Goal: Task Accomplishment & Management: Use online tool/utility

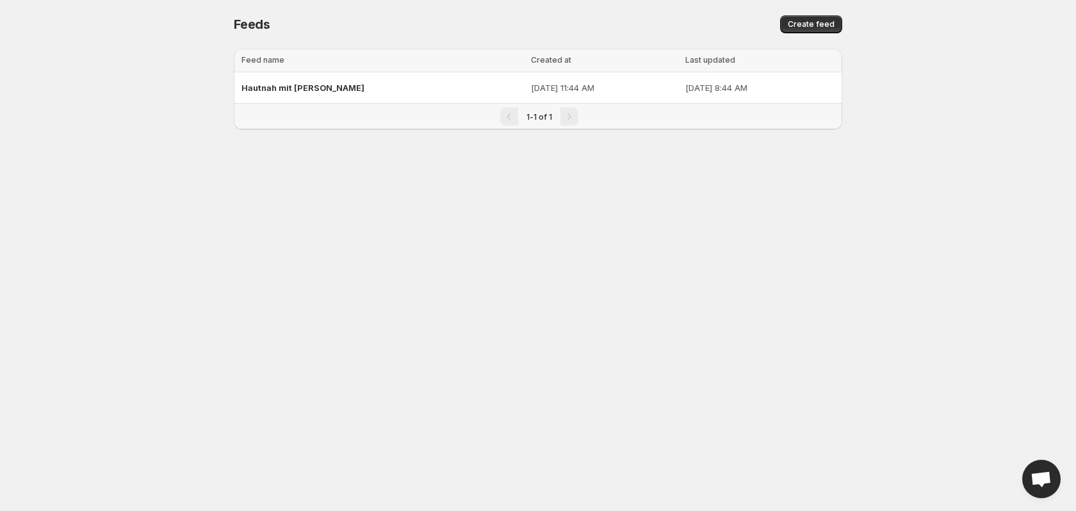
click at [375, 95] on div "Hautnah mit [PERSON_NAME]" at bounding box center [382, 87] width 282 height 23
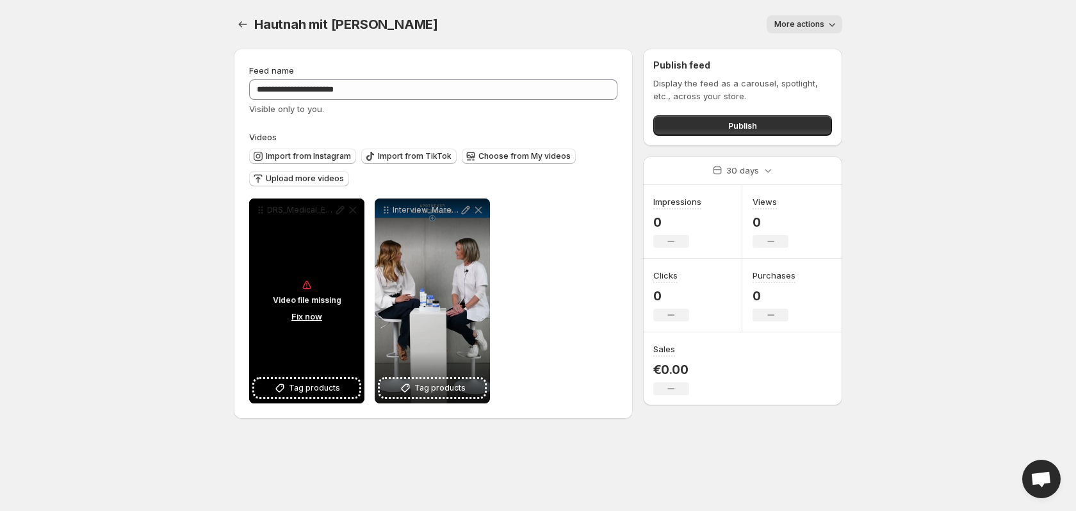
click at [297, 255] on div "Video file missing Fix now" at bounding box center [306, 301] width 115 height 205
drag, startPoint x: 297, startPoint y: 267, endPoint x: 539, endPoint y: 273, distance: 242.2
click at [580, 265] on div "**********" at bounding box center [433, 301] width 368 height 205
click at [307, 318] on button "Fix now" at bounding box center [307, 316] width 38 height 14
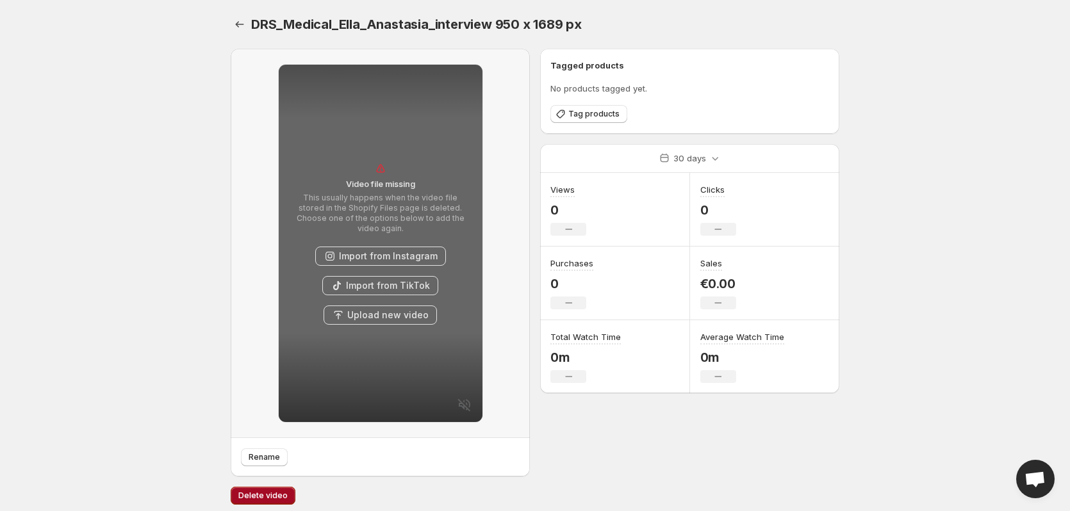
click at [276, 489] on button "Delete video" at bounding box center [263, 496] width 65 height 18
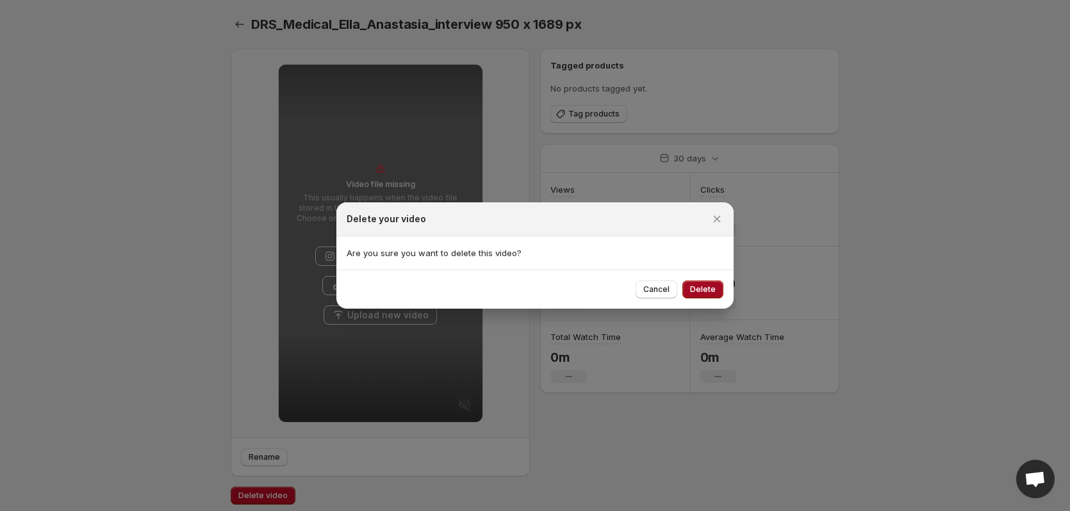
click at [693, 291] on span "Delete" at bounding box center [703, 289] width 26 height 10
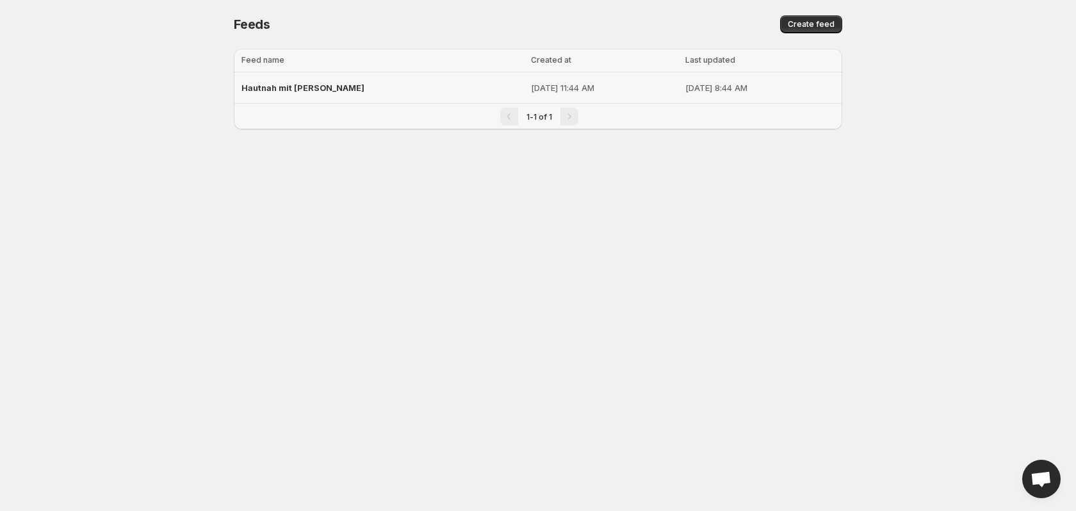
click at [305, 74] on td "Hautnah mit [PERSON_NAME]" at bounding box center [380, 87] width 293 height 31
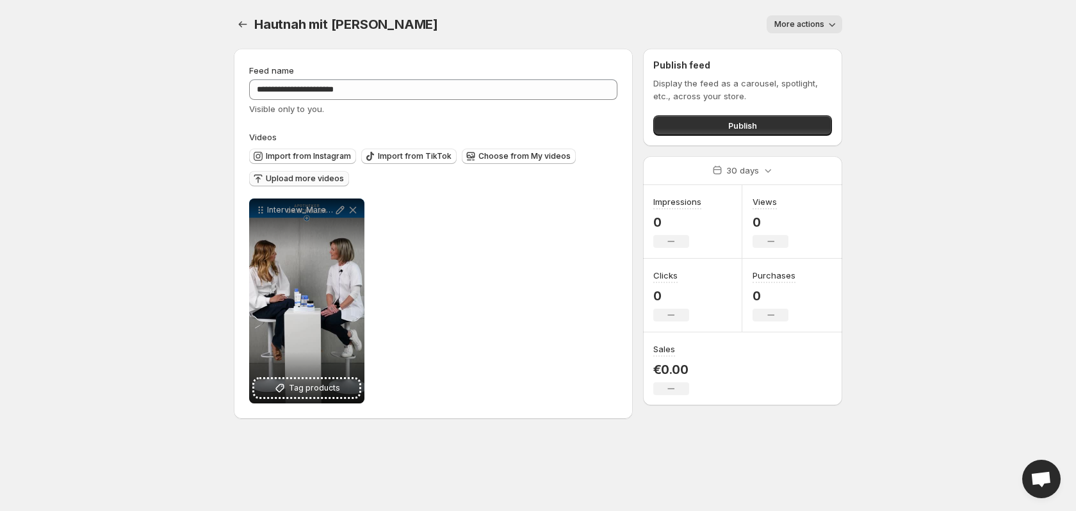
click at [299, 176] on span "Upload more videos" at bounding box center [305, 179] width 78 height 10
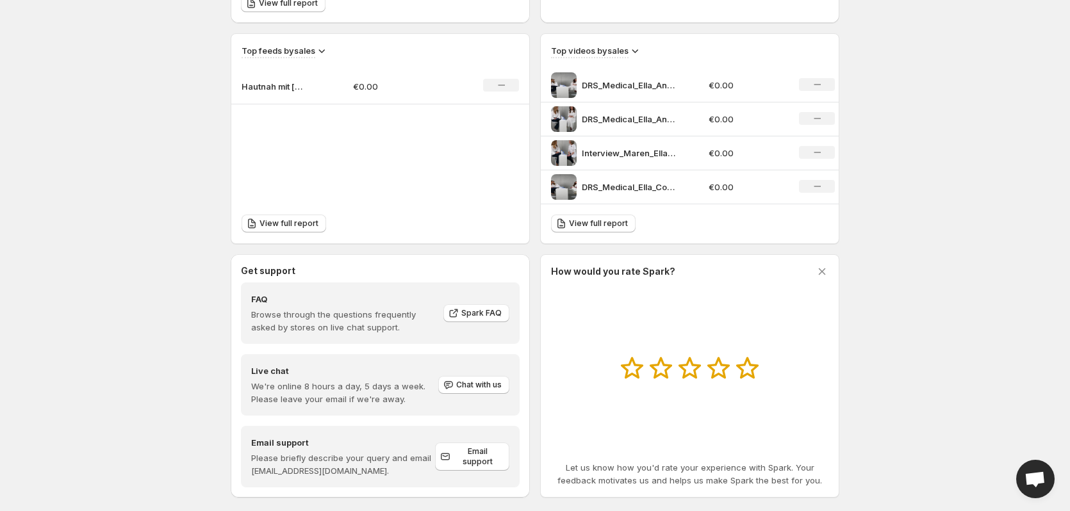
scroll to position [436, 0]
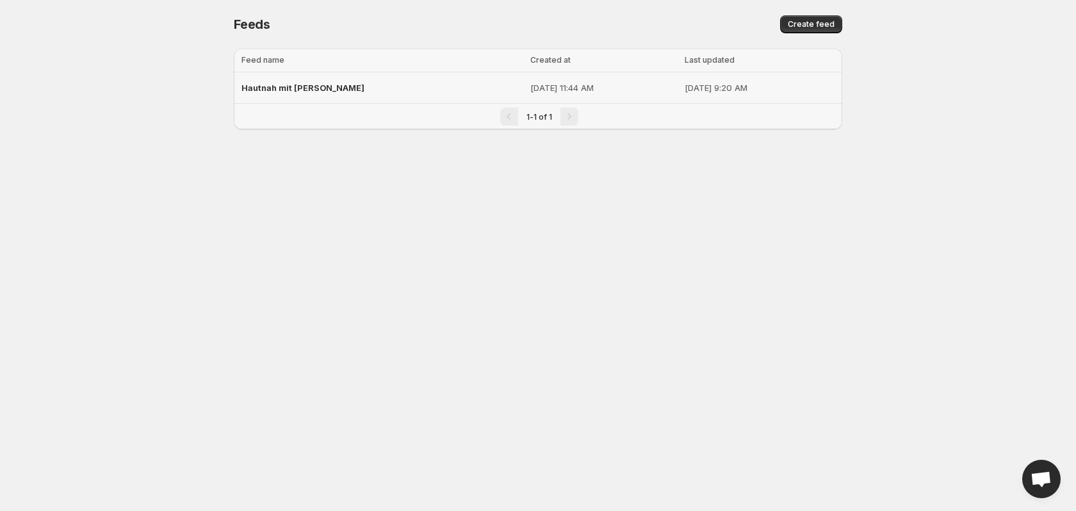
click at [448, 86] on td "Hautnah mit [PERSON_NAME]" at bounding box center [380, 87] width 293 height 31
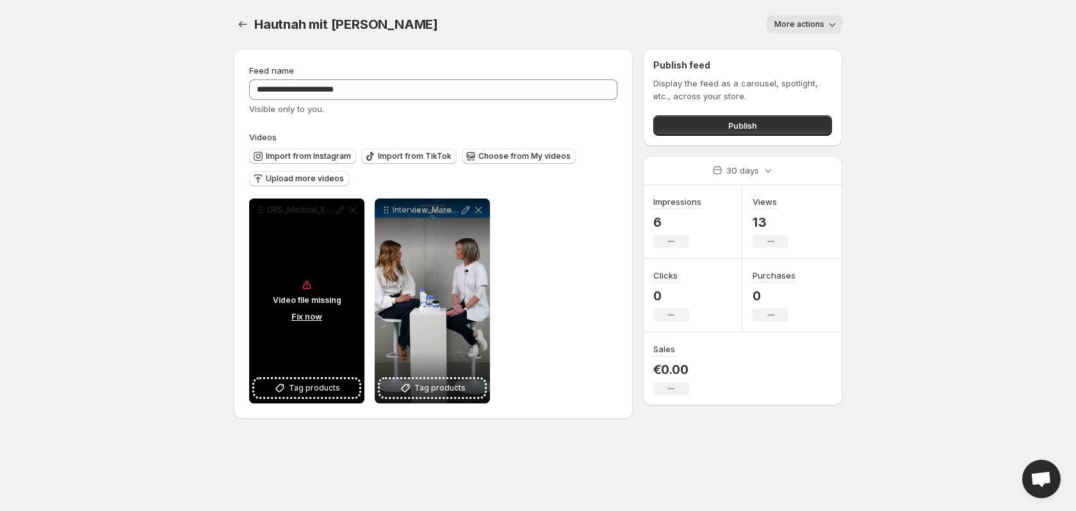
click at [305, 297] on p "Video file missing" at bounding box center [307, 300] width 69 height 10
click at [306, 315] on button "Fix now" at bounding box center [307, 316] width 38 height 14
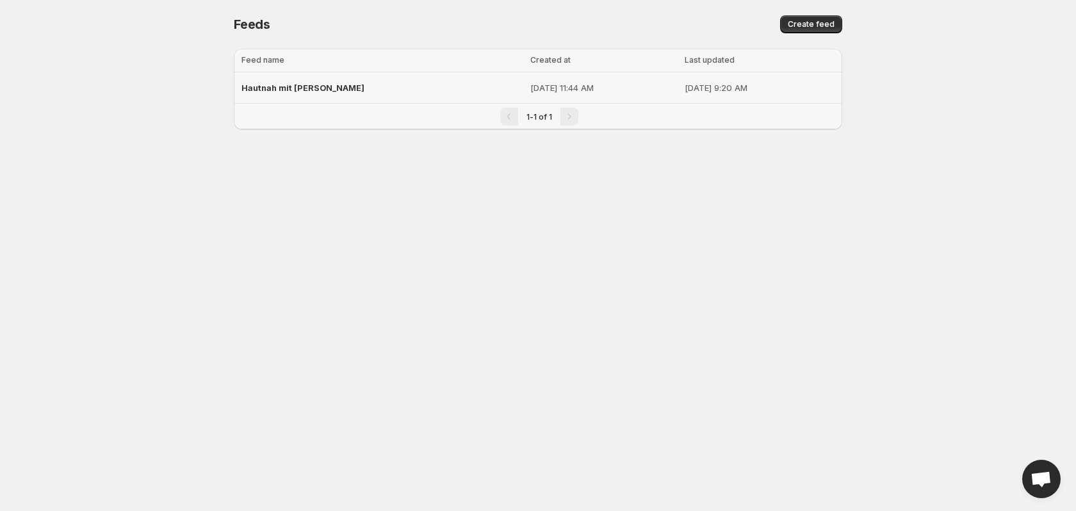
click at [320, 88] on span "Hautnah mit [PERSON_NAME]" at bounding box center [302, 88] width 123 height 10
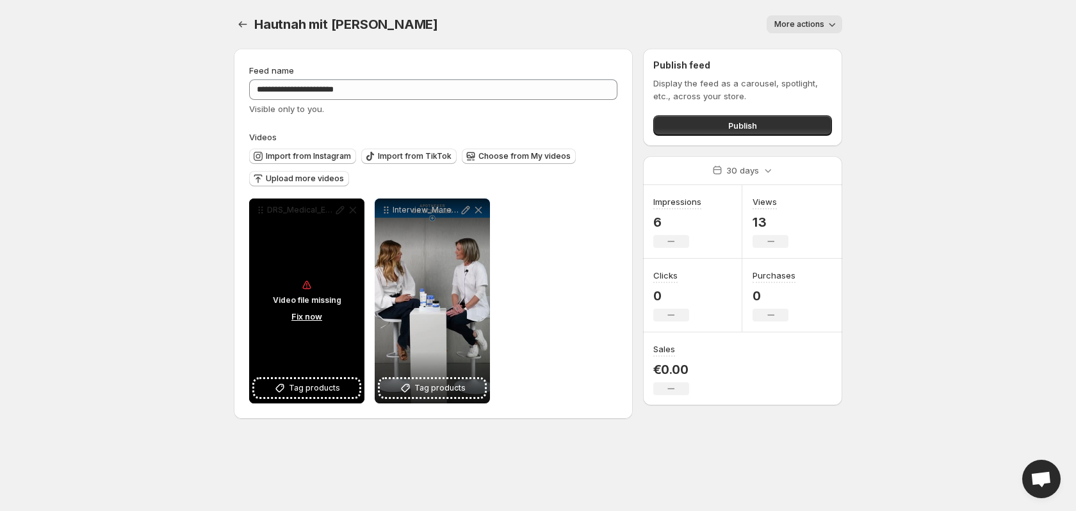
click at [324, 267] on div "Video file missing Fix now" at bounding box center [306, 301] width 115 height 205
click at [313, 320] on button "Fix now" at bounding box center [307, 316] width 38 height 14
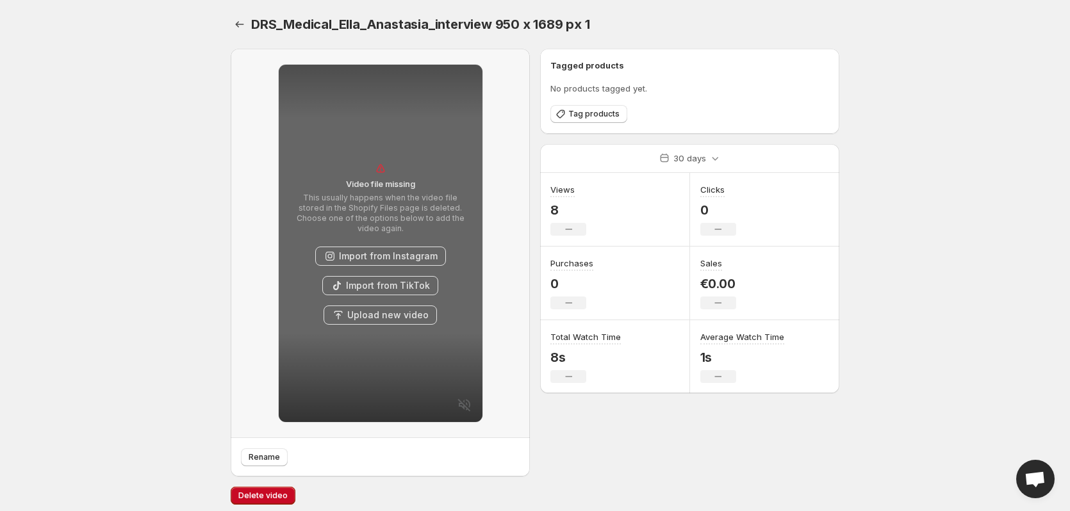
click at [364, 313] on button "Upload new video" at bounding box center [379, 314] width 113 height 19
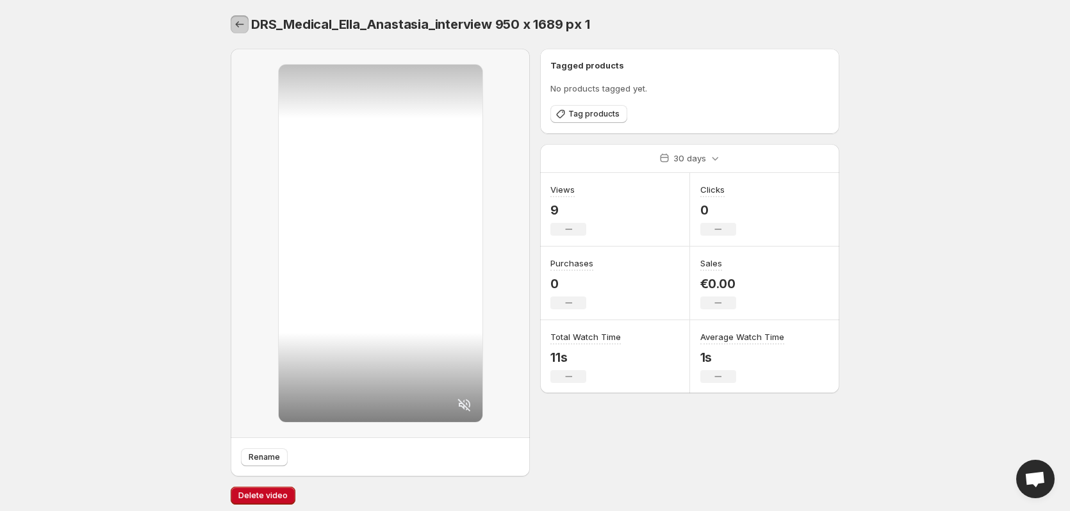
click at [239, 27] on icon "Settings" at bounding box center [239, 24] width 13 height 13
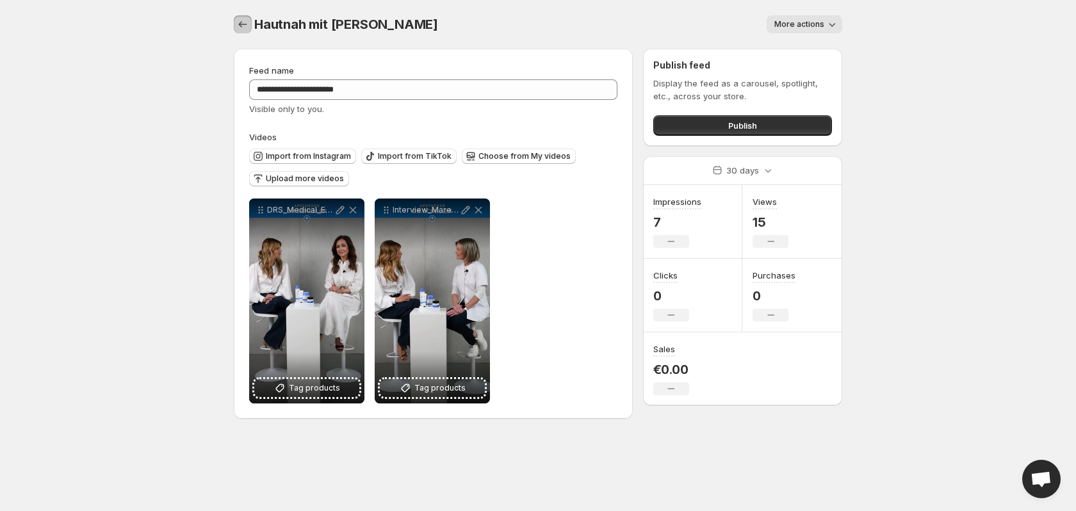
click at [239, 27] on icon "Settings" at bounding box center [242, 24] width 13 height 13
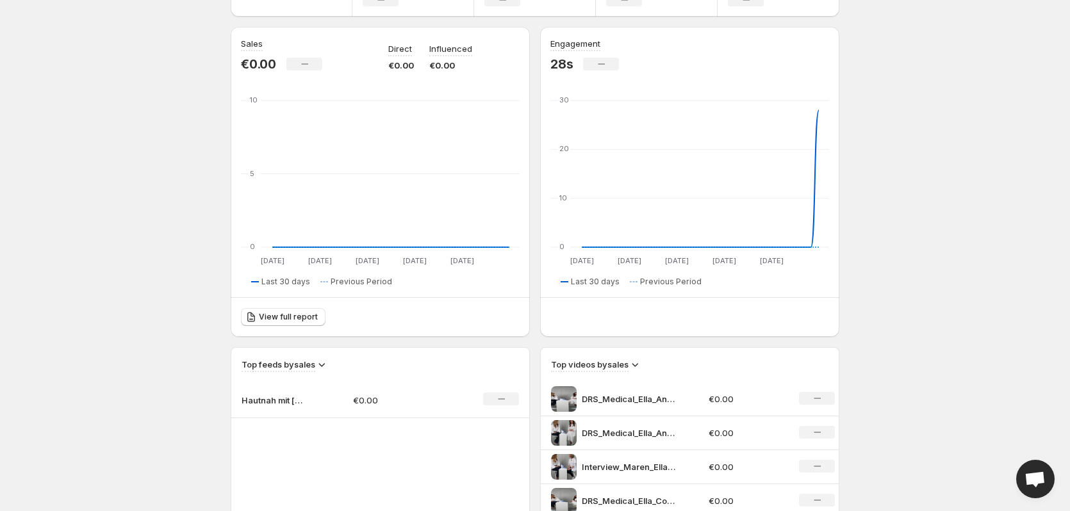
scroll to position [192, 0]
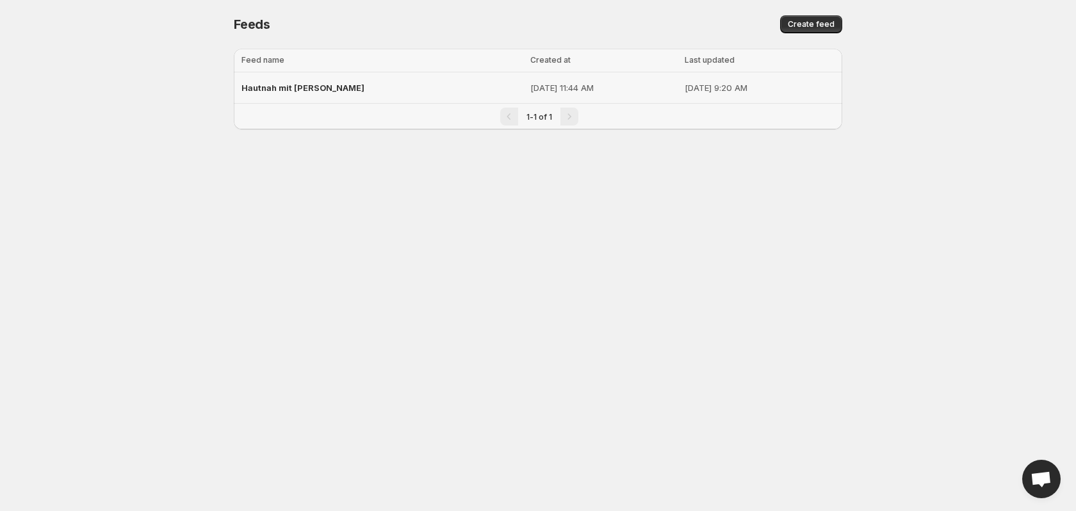
click at [328, 76] on td "Hautnah mit [PERSON_NAME]" at bounding box center [380, 87] width 293 height 31
click at [329, 84] on span "Hautnah mit [PERSON_NAME]" at bounding box center [302, 88] width 123 height 10
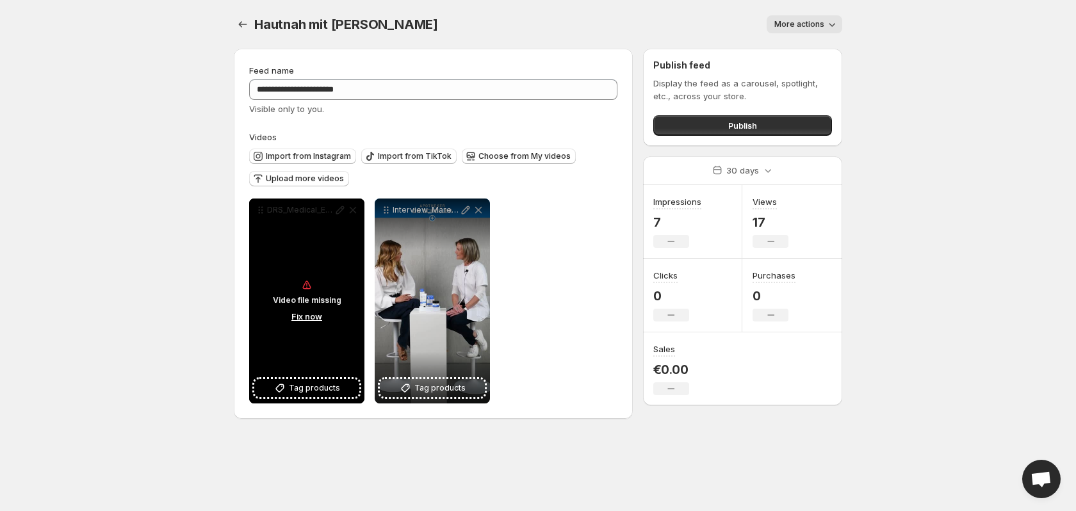
click at [313, 317] on button "Fix now" at bounding box center [307, 316] width 38 height 14
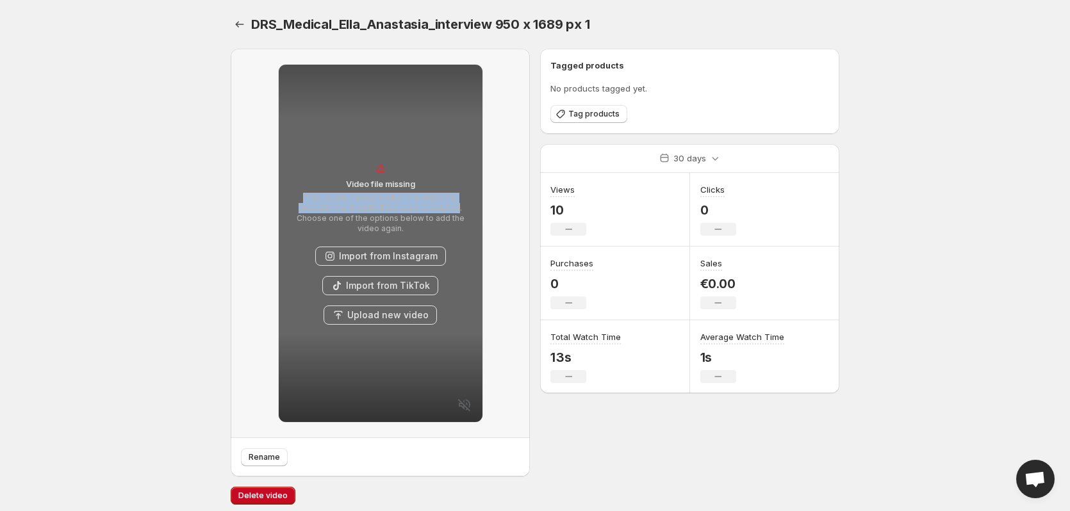
drag, startPoint x: 291, startPoint y: 200, endPoint x: 423, endPoint y: 215, distance: 133.5
click at [418, 216] on p "This usually happens when the video file stored in the Shopify Files page is de…" at bounding box center [380, 213] width 179 height 41
click at [443, 215] on p "This usually happens when the video file stored in the Shopify Files page is de…" at bounding box center [380, 213] width 179 height 41
click at [245, 25] on icon "Settings" at bounding box center [239, 24] width 13 height 13
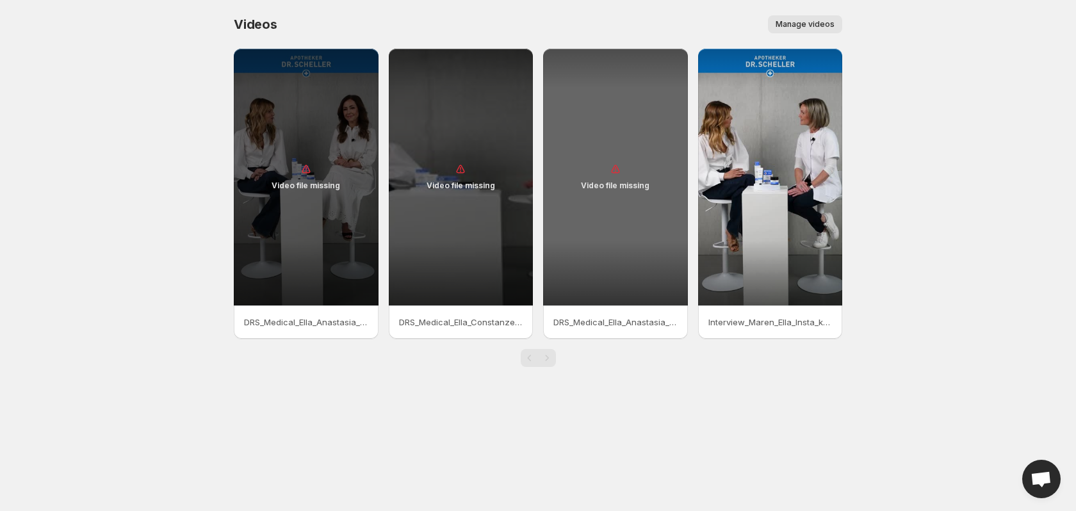
click at [605, 201] on div "Video file missing" at bounding box center [615, 177] width 145 height 257
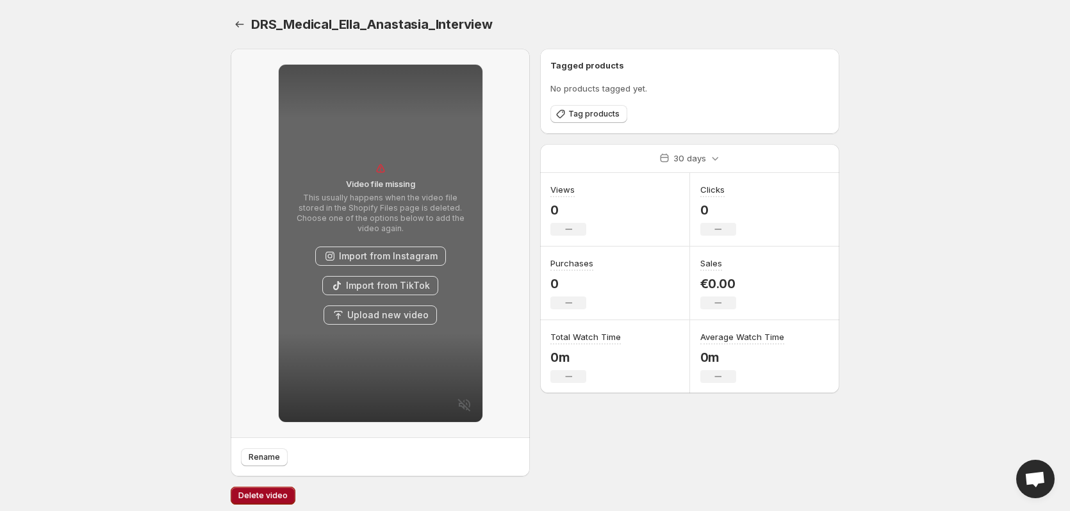
click at [273, 496] on span "Delete video" at bounding box center [262, 496] width 49 height 10
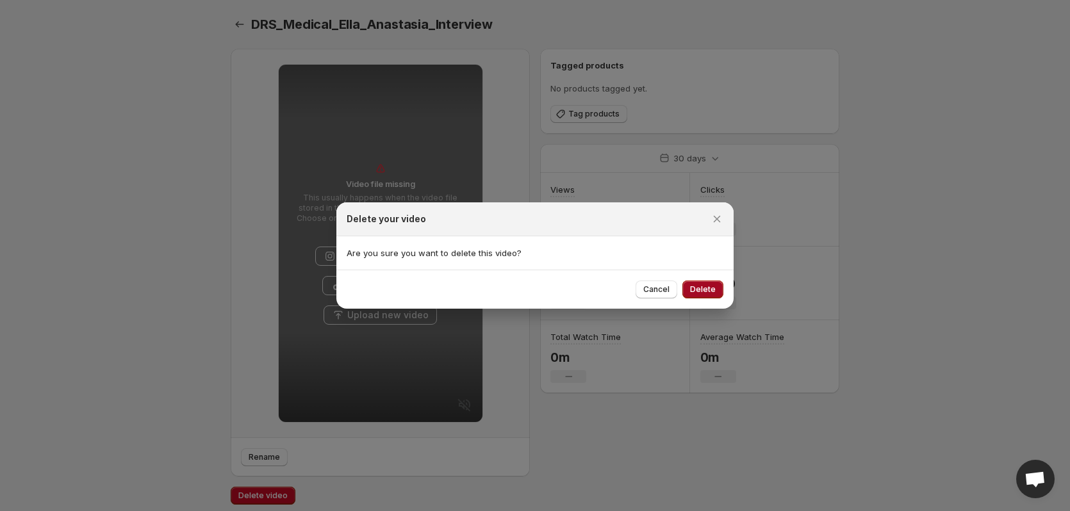
click at [714, 288] on span "Delete" at bounding box center [703, 289] width 26 height 10
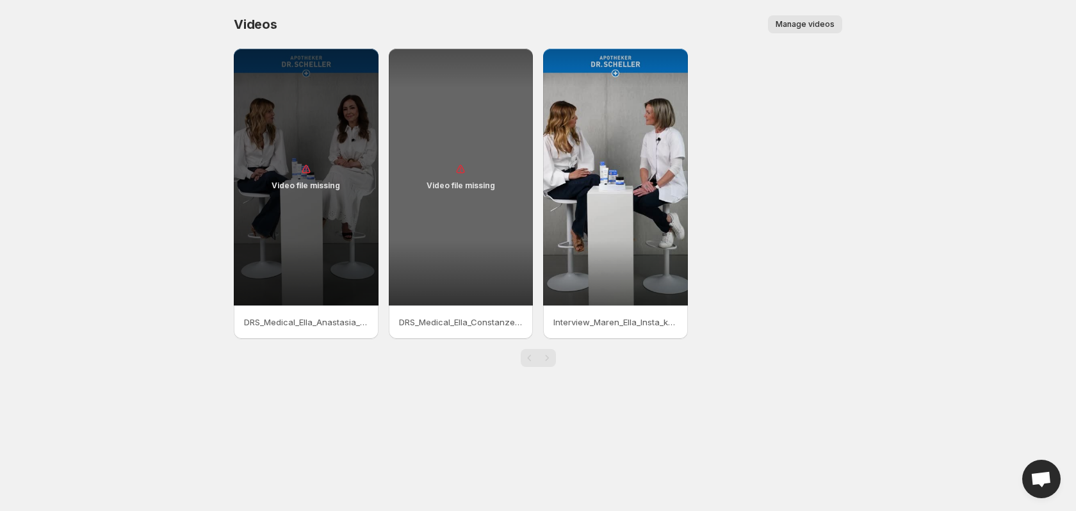
click at [467, 283] on div "Video file missing" at bounding box center [461, 177] width 145 height 257
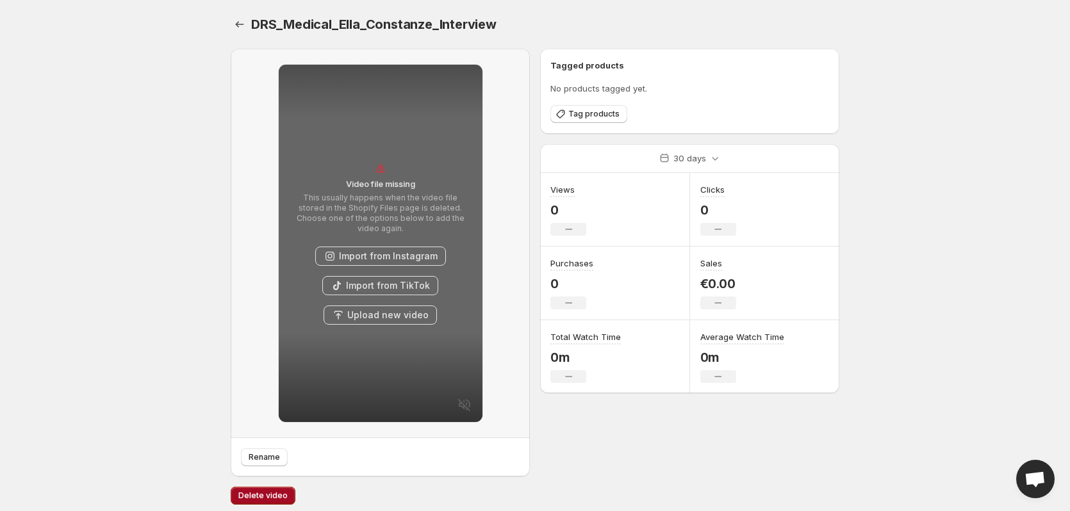
click at [281, 498] on span "Delete video" at bounding box center [262, 496] width 49 height 10
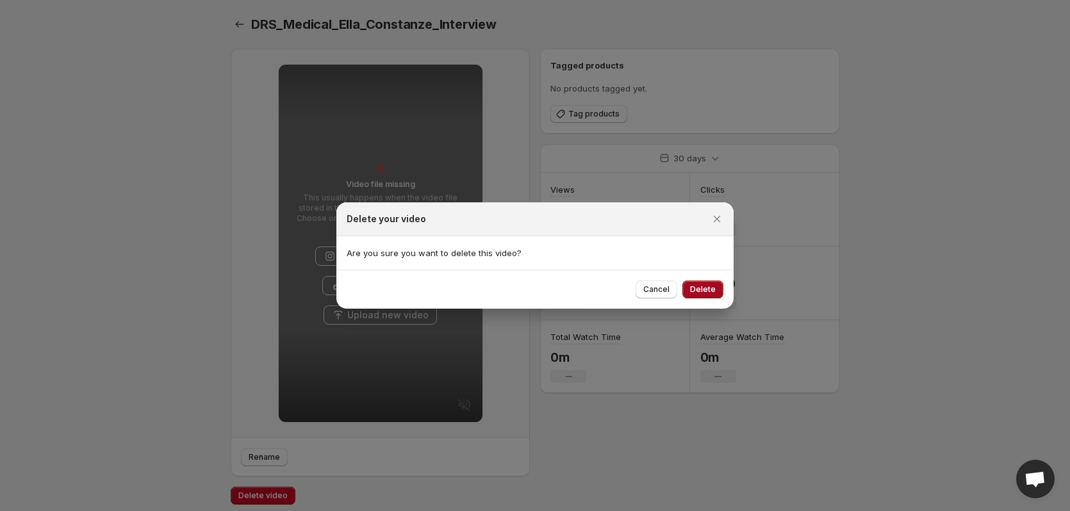
click at [704, 289] on span "Delete" at bounding box center [703, 289] width 26 height 10
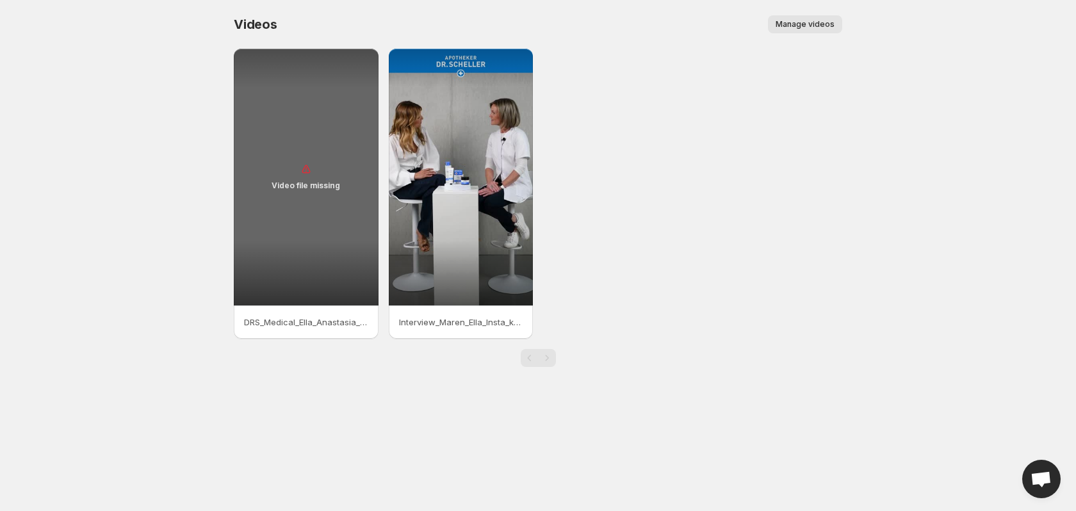
click at [296, 261] on div "Video file missing" at bounding box center [306, 177] width 145 height 257
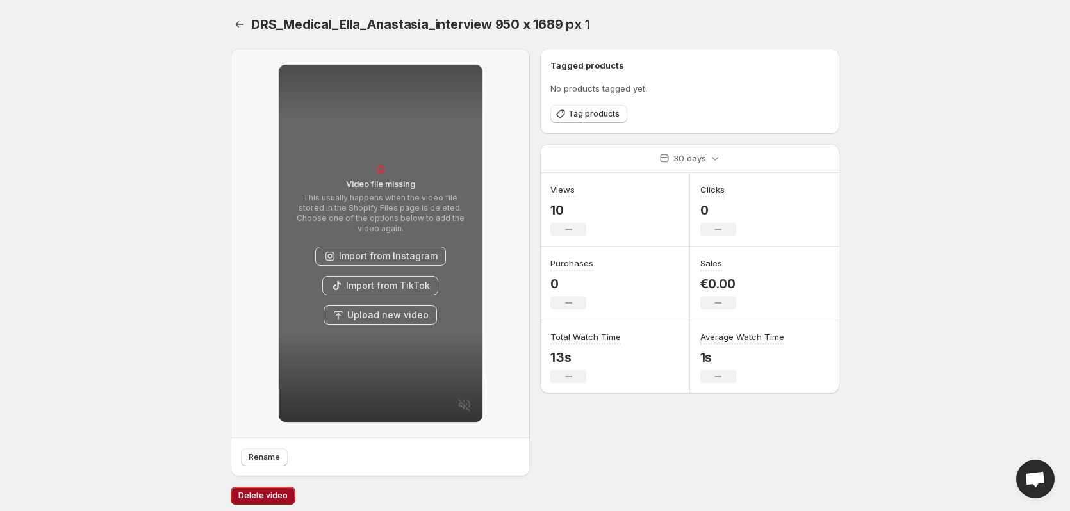
click at [275, 492] on span "Delete video" at bounding box center [262, 496] width 49 height 10
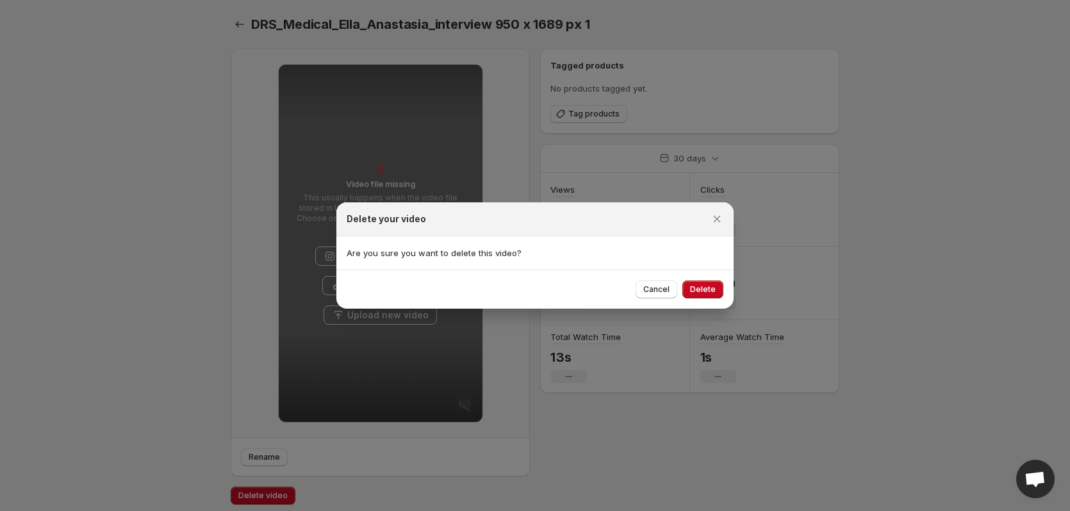
click at [707, 286] on span "Delete" at bounding box center [703, 289] width 26 height 10
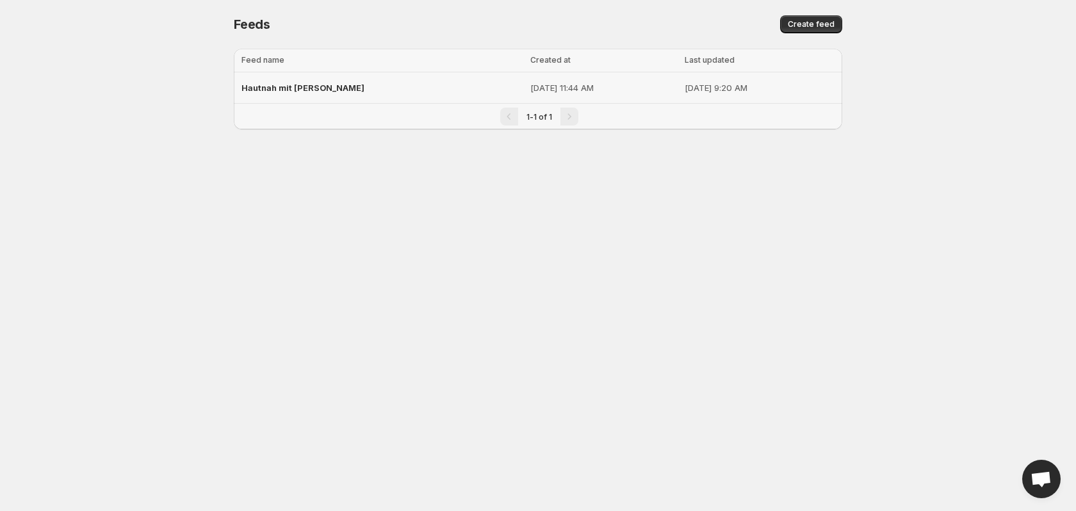
click at [336, 90] on span "Hautnah mit [PERSON_NAME]" at bounding box center [302, 88] width 123 height 10
